Goal: Check status: Check status

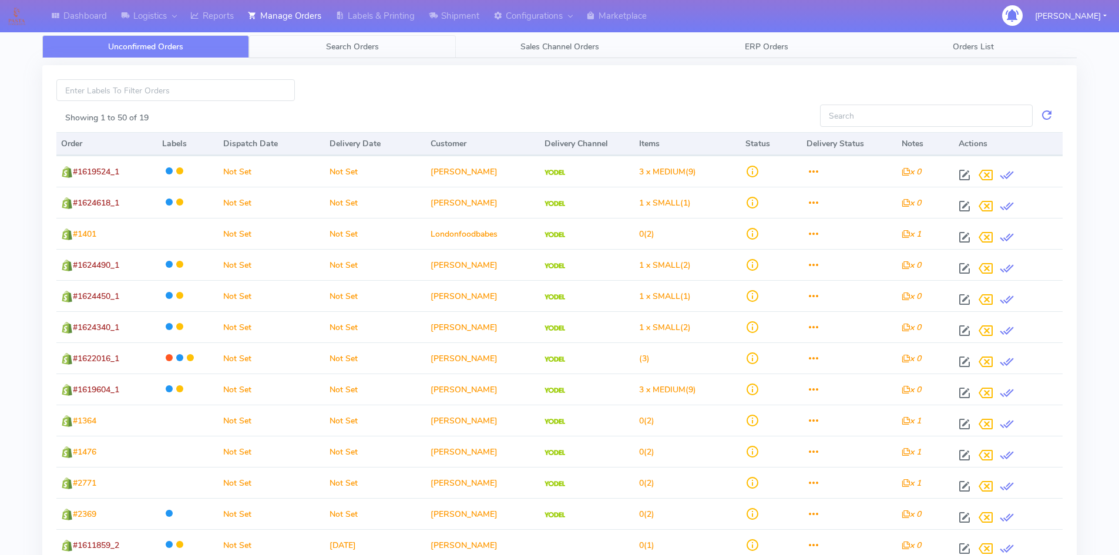
click at [354, 37] on link "Search Orders" at bounding box center [352, 46] width 207 height 23
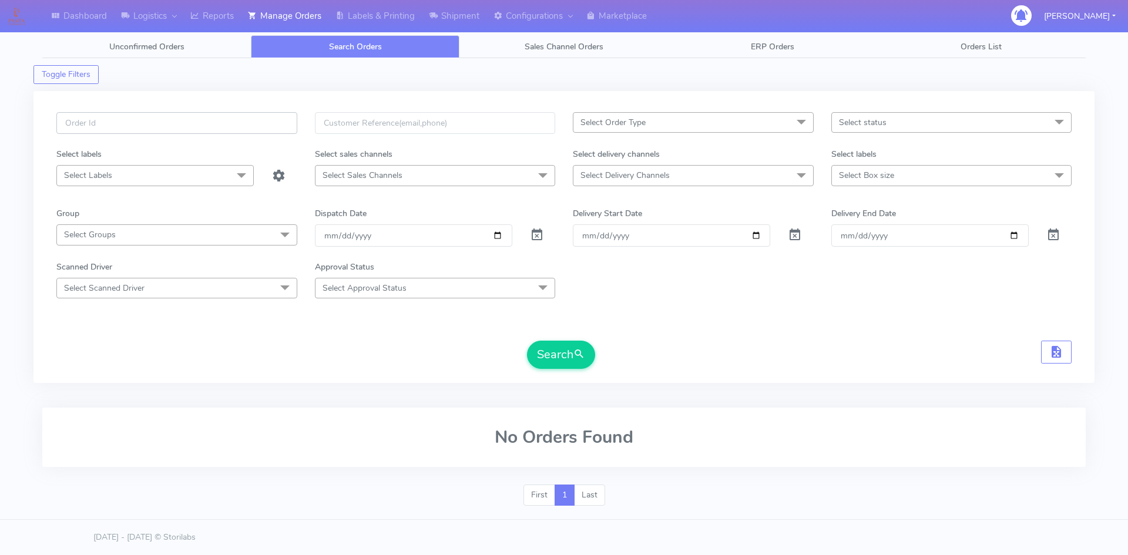
click at [121, 124] on input "text" at bounding box center [176, 123] width 241 height 22
drag, startPoint x: 114, startPoint y: 118, endPoint x: 0, endPoint y: 122, distance: 114.0
click at [0, 122] on div "Dashboard Logistics London Logistics Reports Manage Orders Labels & Printing Sh…" at bounding box center [564, 268] width 1128 height 494
paste input "1620662"
type input "1620662"
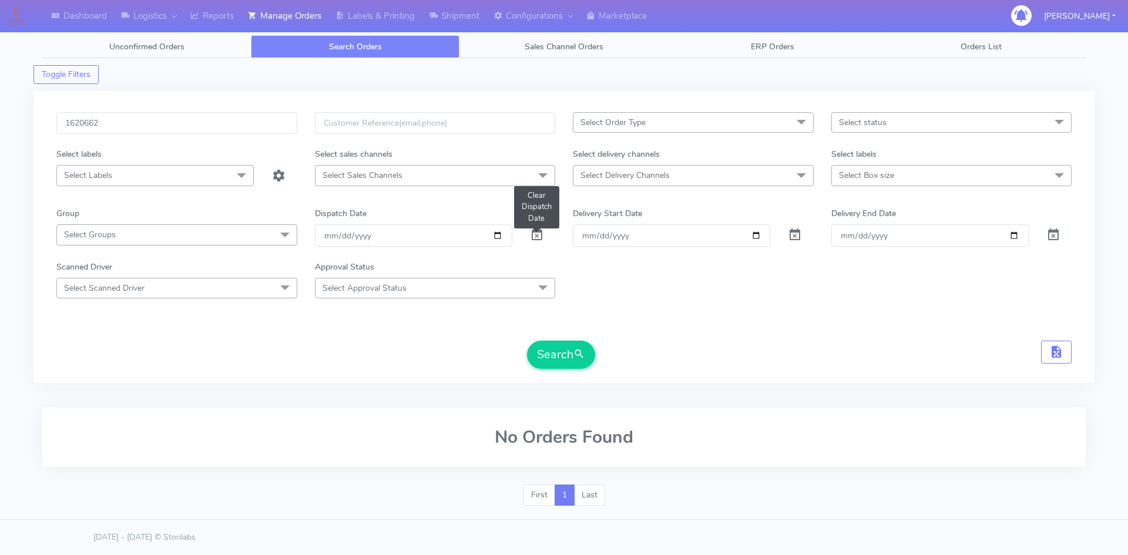
click at [540, 236] on span at bounding box center [537, 237] width 14 height 11
click at [563, 350] on button "Search" at bounding box center [561, 355] width 68 height 28
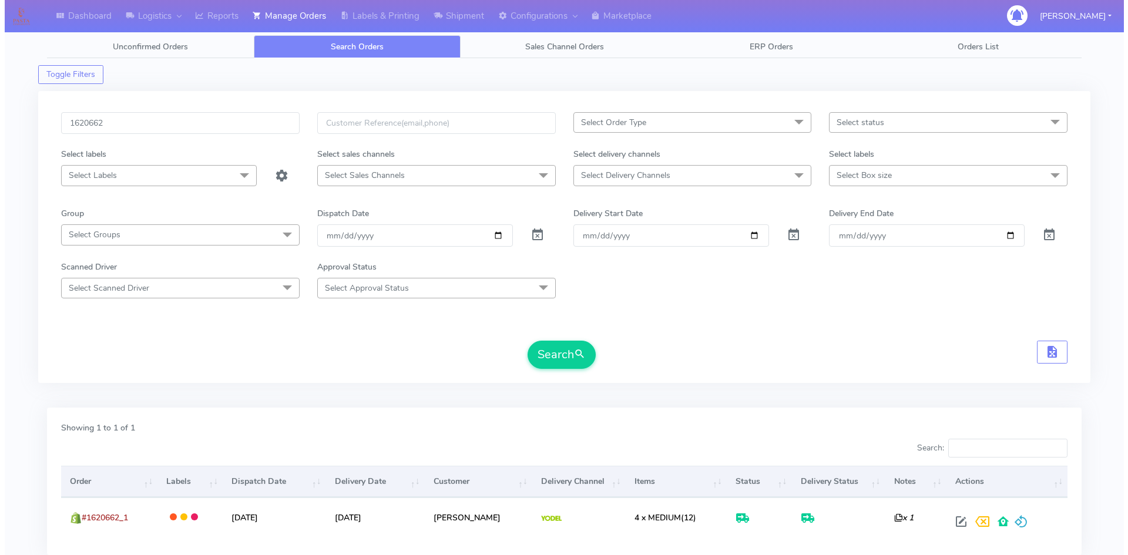
scroll to position [83, 0]
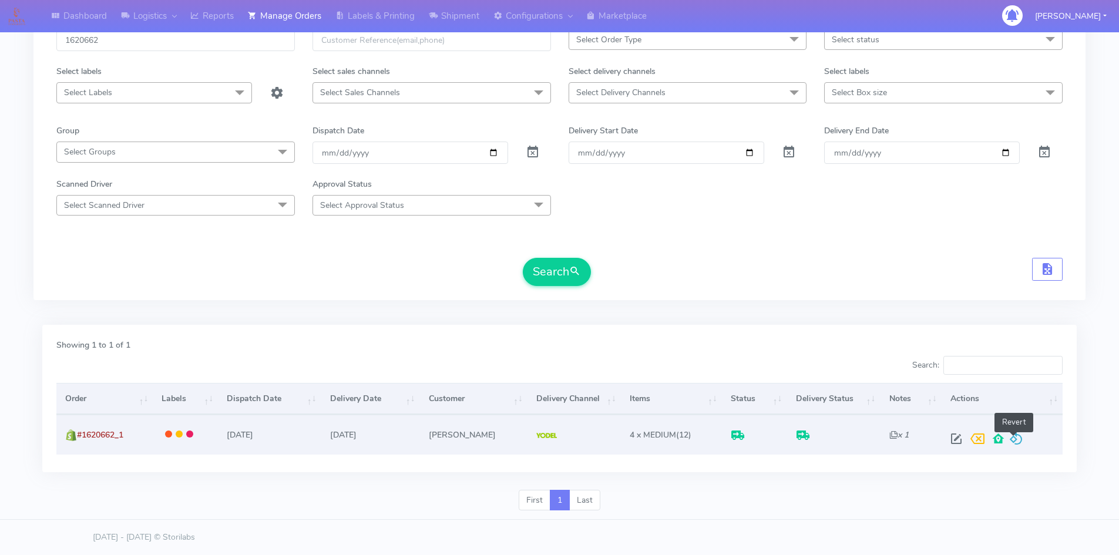
click at [1015, 440] on span at bounding box center [1016, 441] width 14 height 11
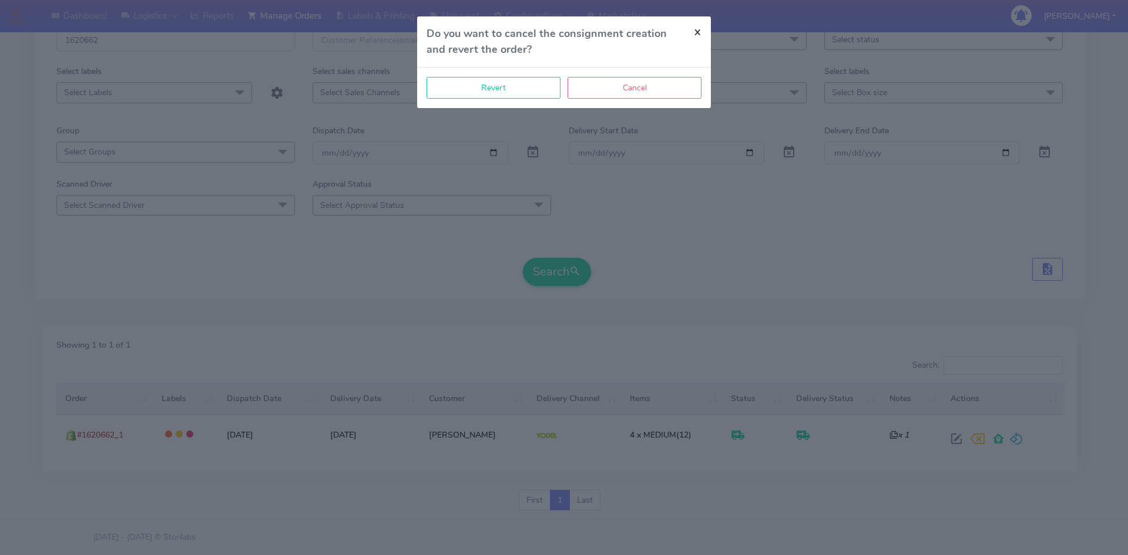
click at [698, 31] on span "×" at bounding box center [698, 31] width 8 height 16
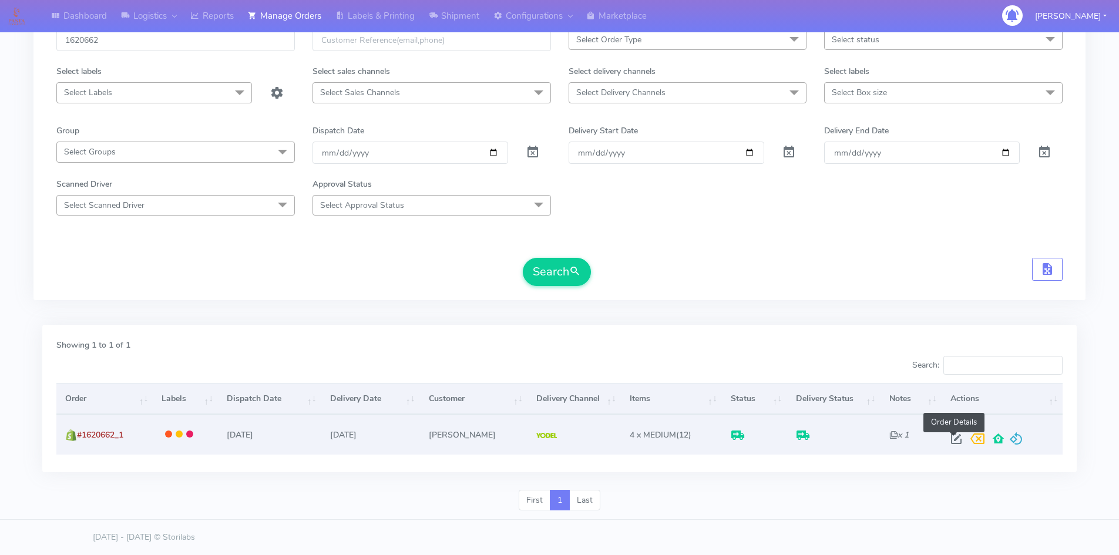
click at [954, 439] on span at bounding box center [956, 441] width 21 height 11
select select "5"
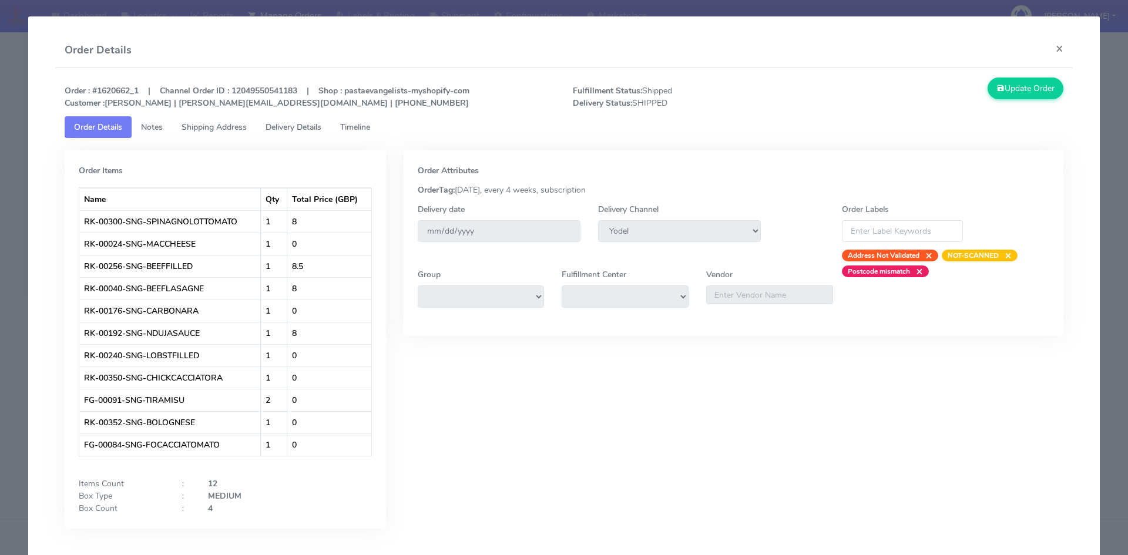
click at [356, 127] on span "Timeline" at bounding box center [355, 127] width 30 height 11
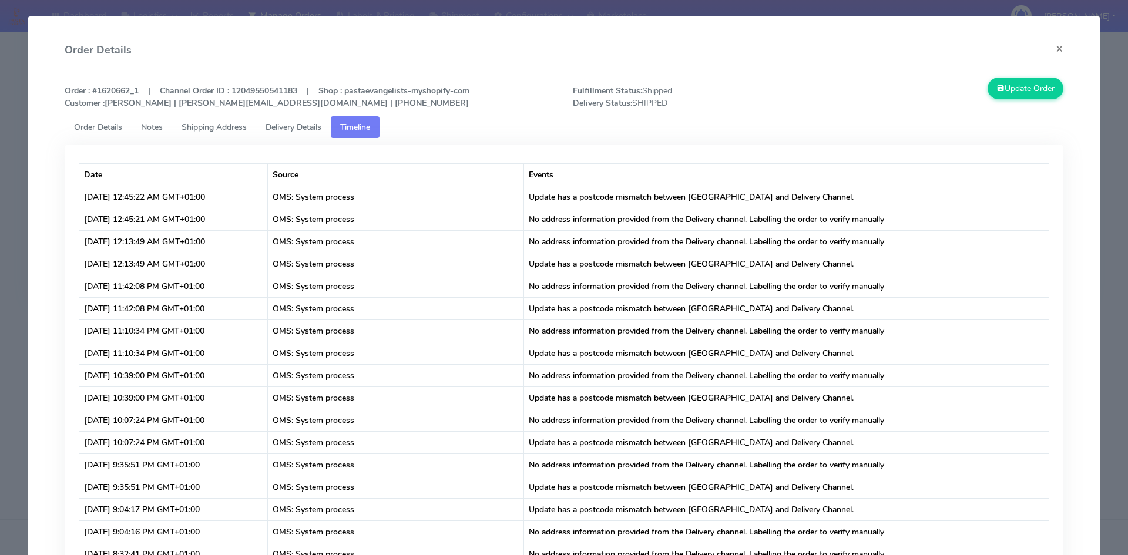
click at [294, 130] on span "Delivery Details" at bounding box center [294, 127] width 56 height 11
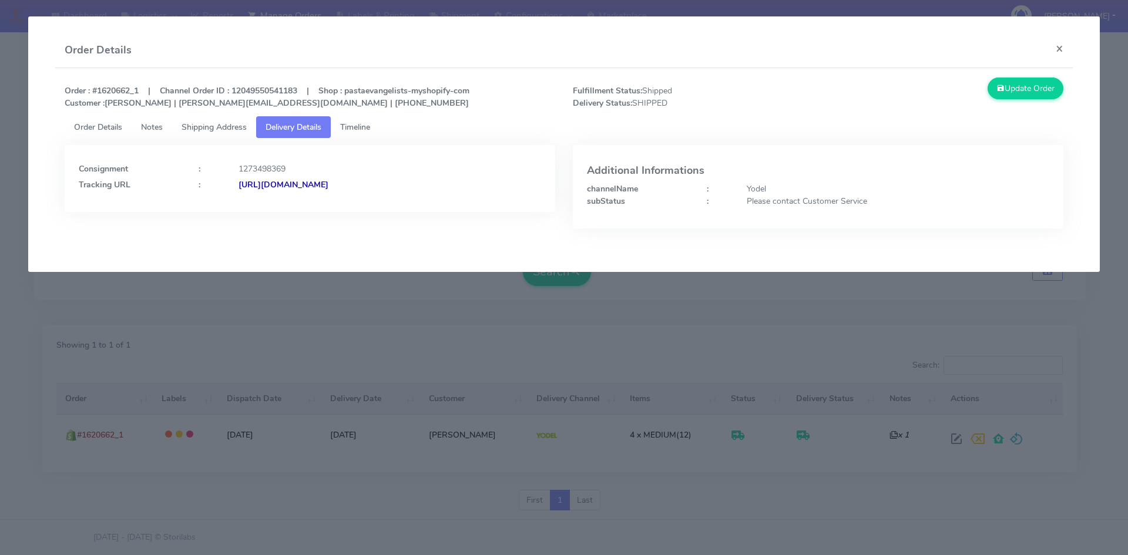
click at [102, 127] on span "Order Details" at bounding box center [98, 127] width 48 height 11
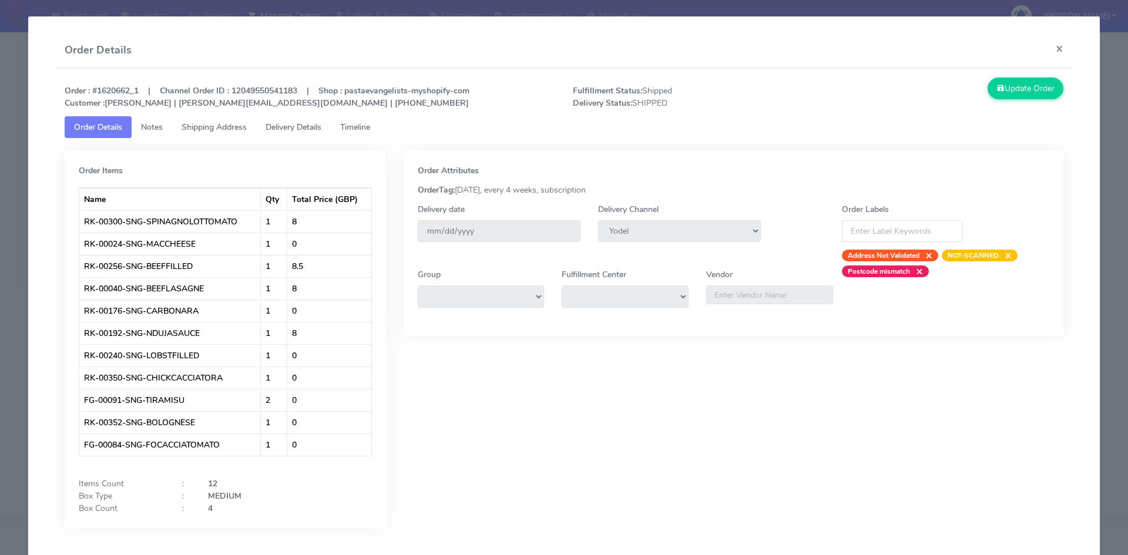
click at [219, 125] on span "Shipping Address" at bounding box center [214, 127] width 65 height 11
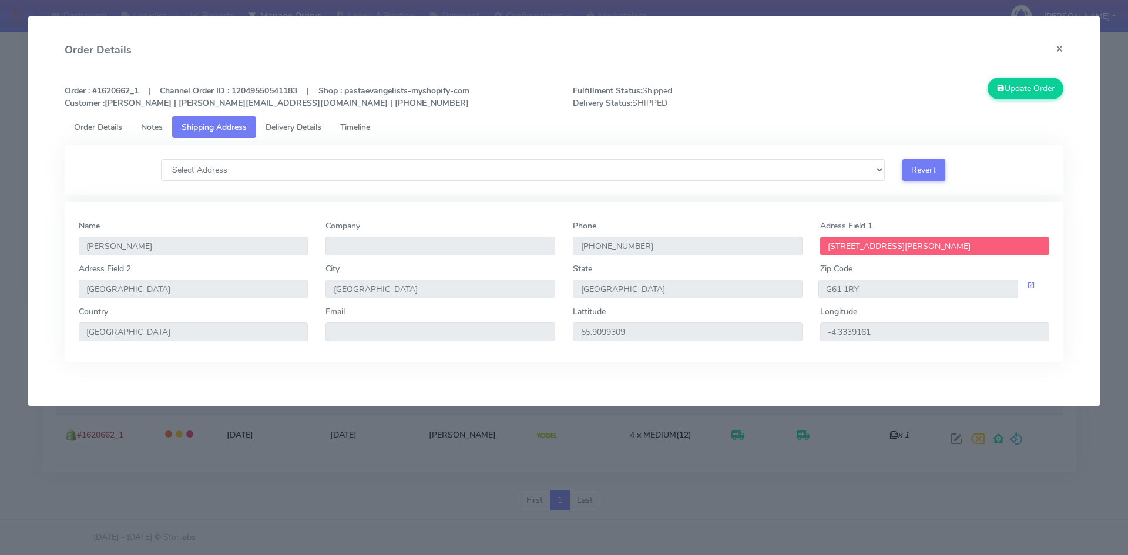
click at [289, 122] on span "Delivery Details" at bounding box center [294, 127] width 56 height 11
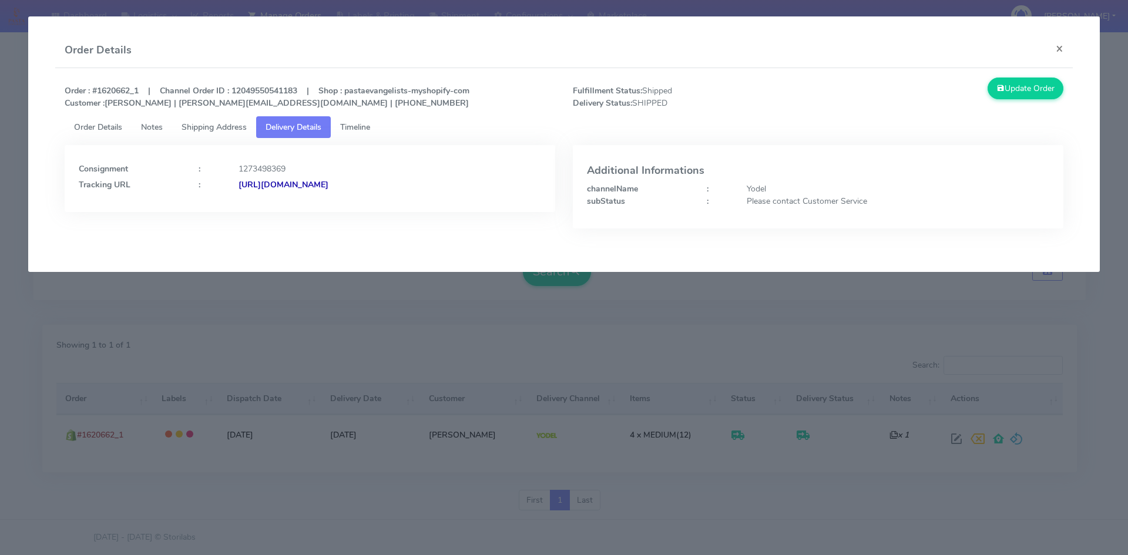
drag, startPoint x: 464, startPoint y: 180, endPoint x: 365, endPoint y: 184, distance: 98.2
click at [365, 184] on div "[URL][DOMAIN_NAME]" at bounding box center [390, 185] width 320 height 12
